Goal: Task Accomplishment & Management: Use online tool/utility

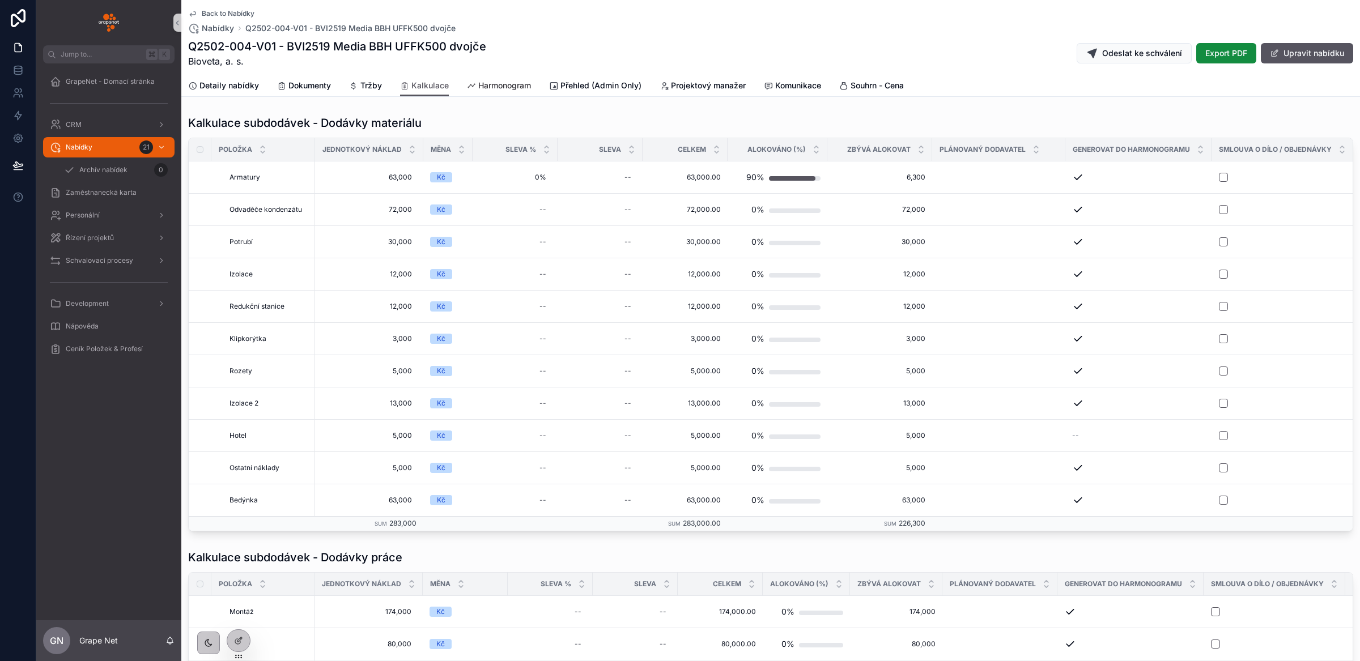
click at [503, 90] on span "Harmonogram" at bounding box center [504, 85] width 53 height 11
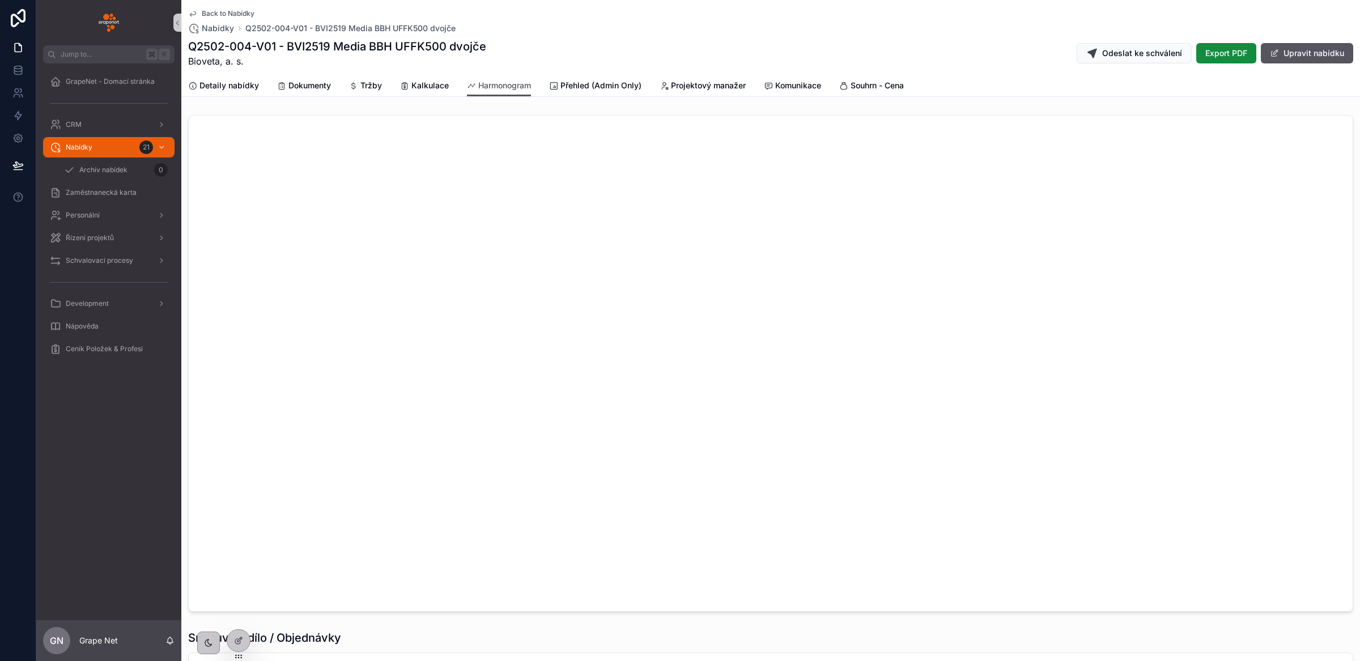
click at [283, 615] on div "scrollable content" at bounding box center [770, 363] width 1178 height 506
click at [238, 611] on div at bounding box center [238, 616] width 18 height 18
click at [239, 616] on icon at bounding box center [238, 616] width 9 height 9
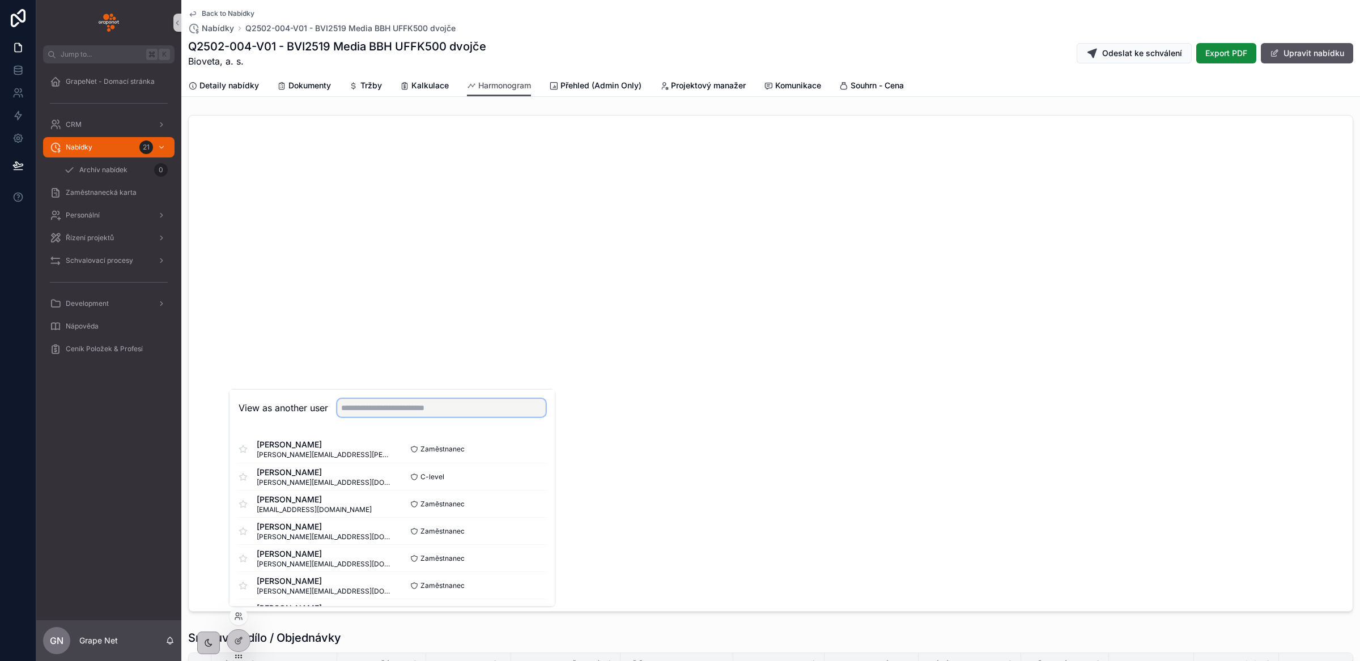
click at [382, 411] on input "text" at bounding box center [441, 408] width 208 height 18
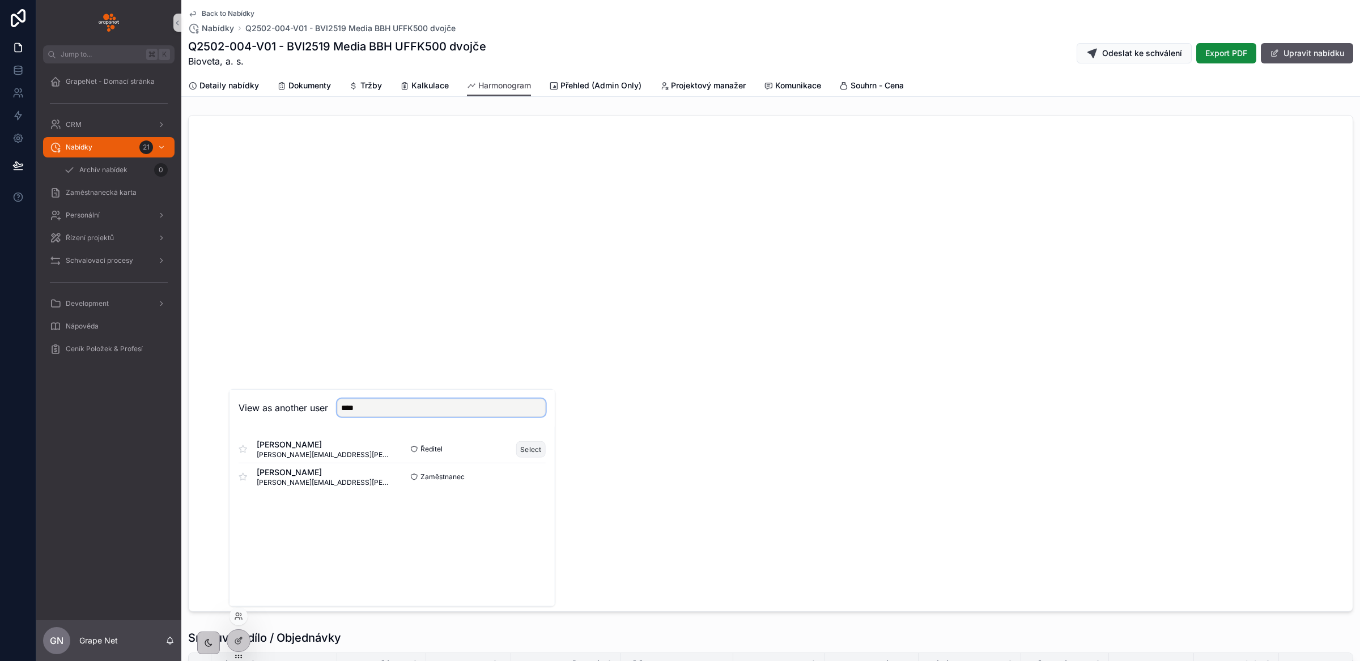
type input "****"
click at [527, 449] on button "Select" at bounding box center [530, 449] width 29 height 16
